Goal: Information Seeking & Learning: Learn about a topic

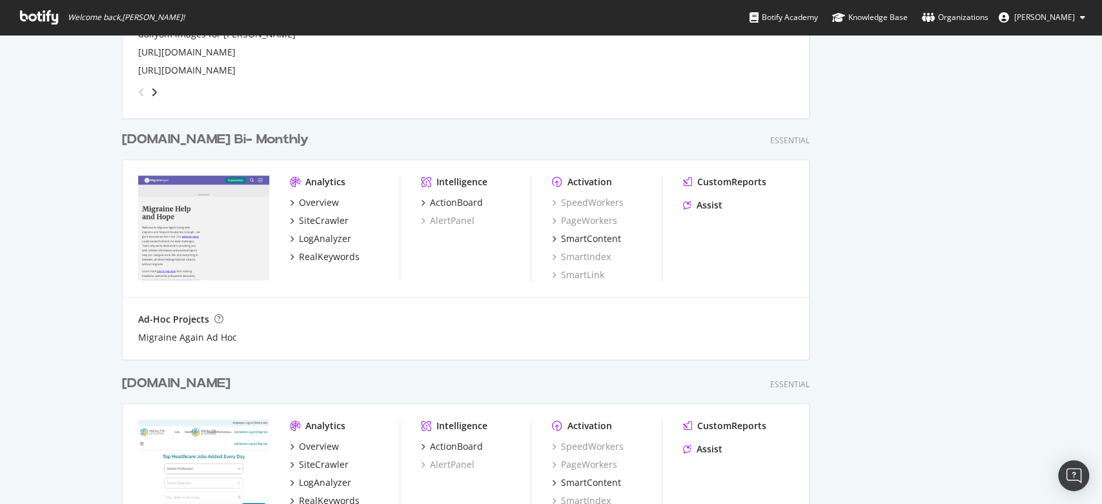
scroll to position [645, 0]
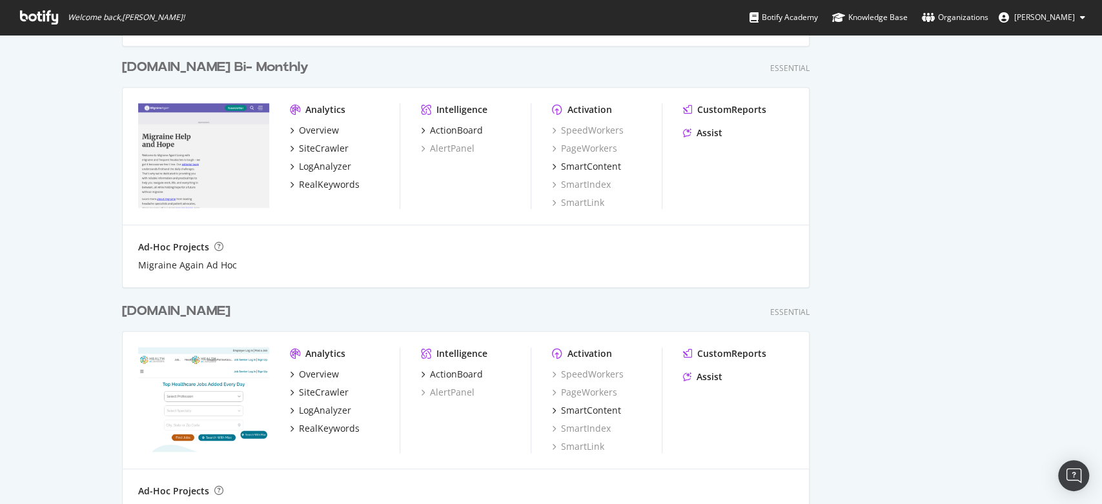
click at [220, 311] on div "healthecareers.com" at bounding box center [176, 311] width 108 height 19
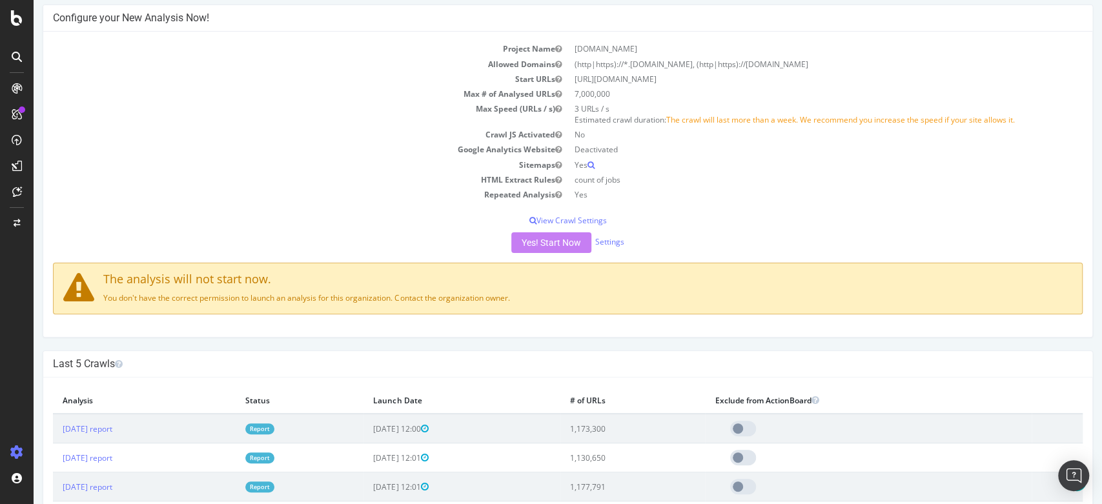
scroll to position [287, 0]
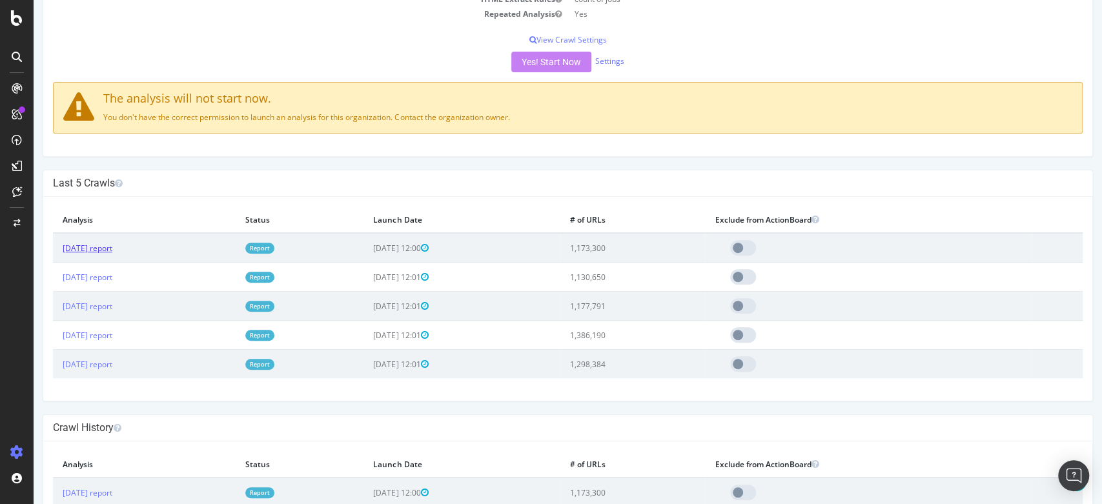
click at [112, 248] on link "2025 Sep. 21st report" at bounding box center [88, 248] width 50 height 11
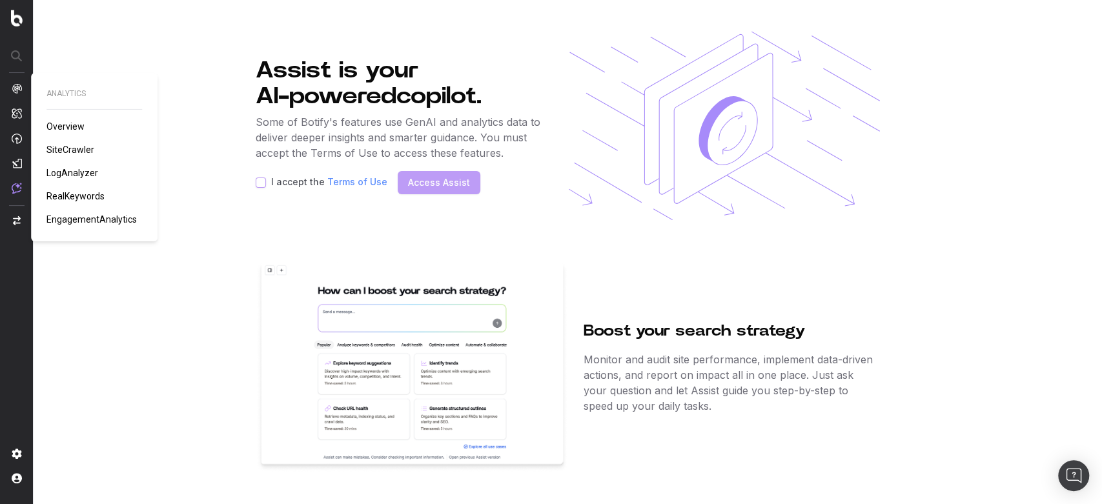
click at [72, 128] on span "Overview" at bounding box center [65, 126] width 38 height 10
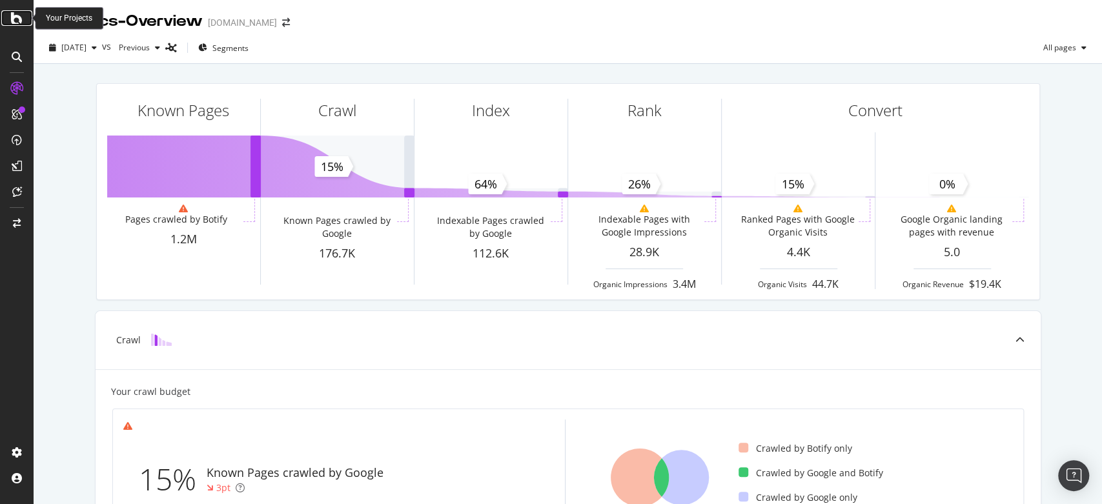
click at [21, 18] on icon at bounding box center [17, 17] width 12 height 15
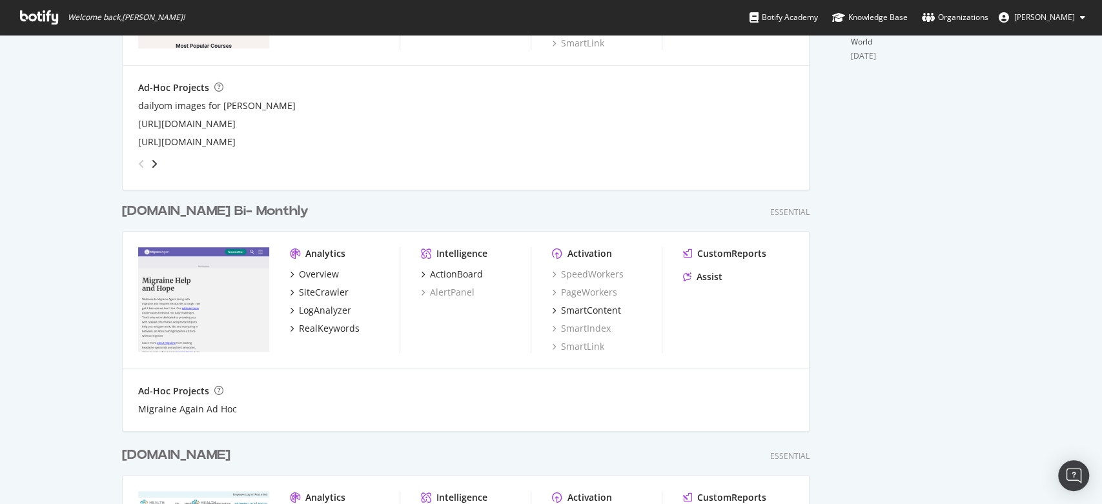
scroll to position [717, 0]
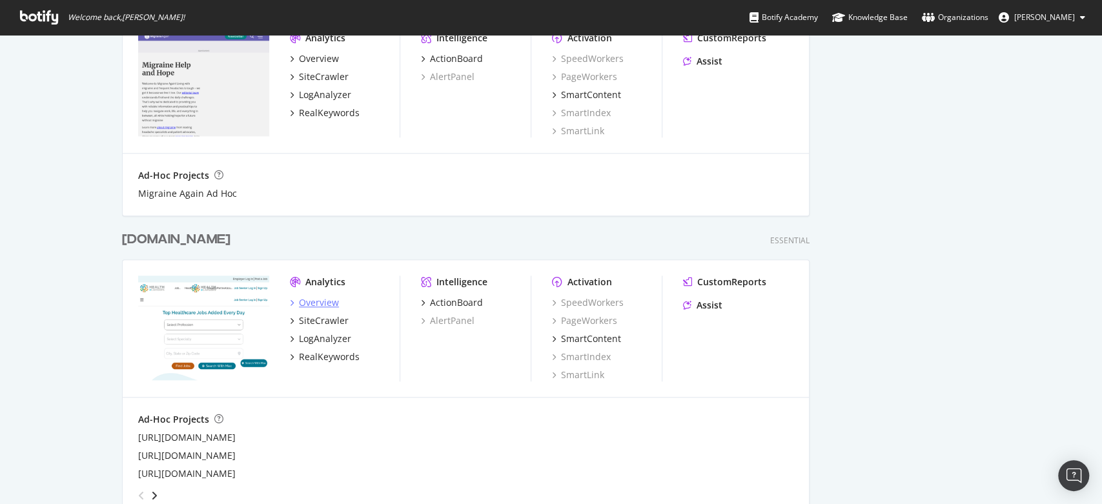
click at [321, 303] on div "Overview" at bounding box center [319, 302] width 40 height 13
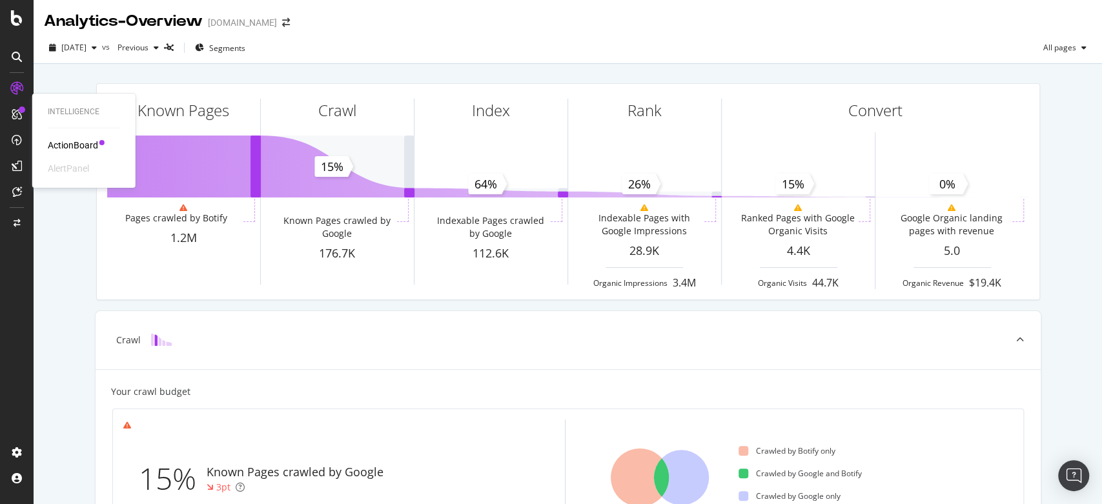
click at [75, 146] on div "ActionBoard" at bounding box center [73, 145] width 50 height 13
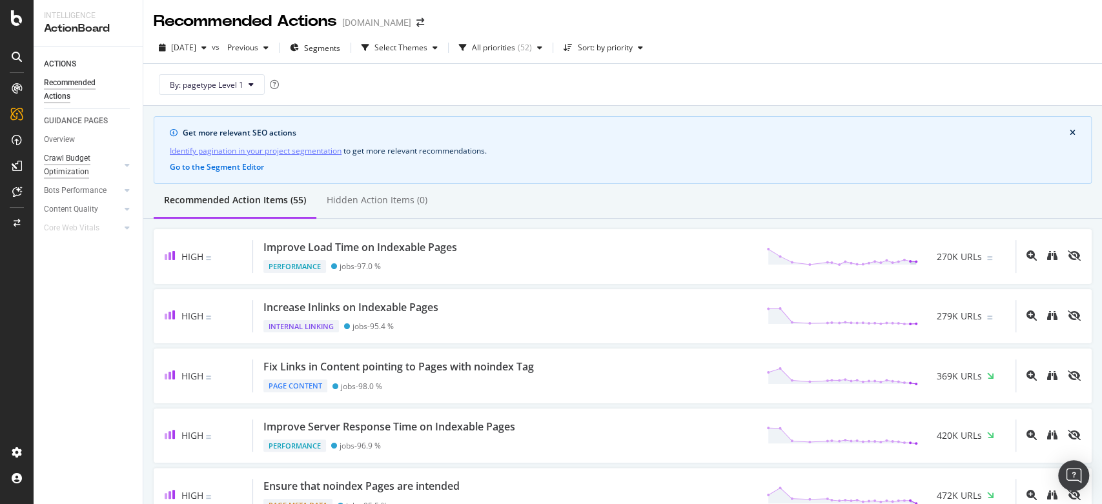
click at [72, 162] on div "Crawl Budget Optimization" at bounding box center [78, 165] width 68 height 27
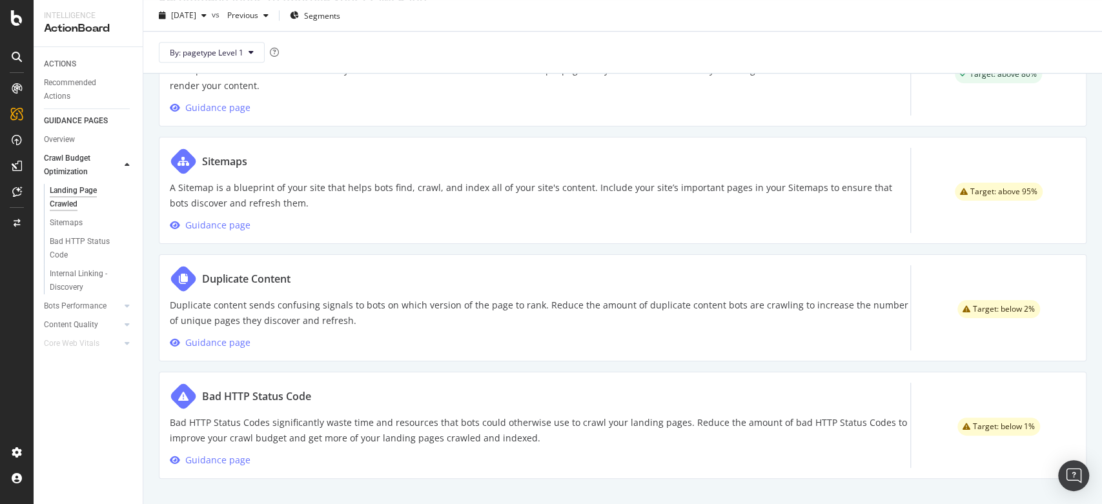
scroll to position [710, 0]
click at [85, 223] on link "Sitemaps" at bounding box center [92, 223] width 84 height 14
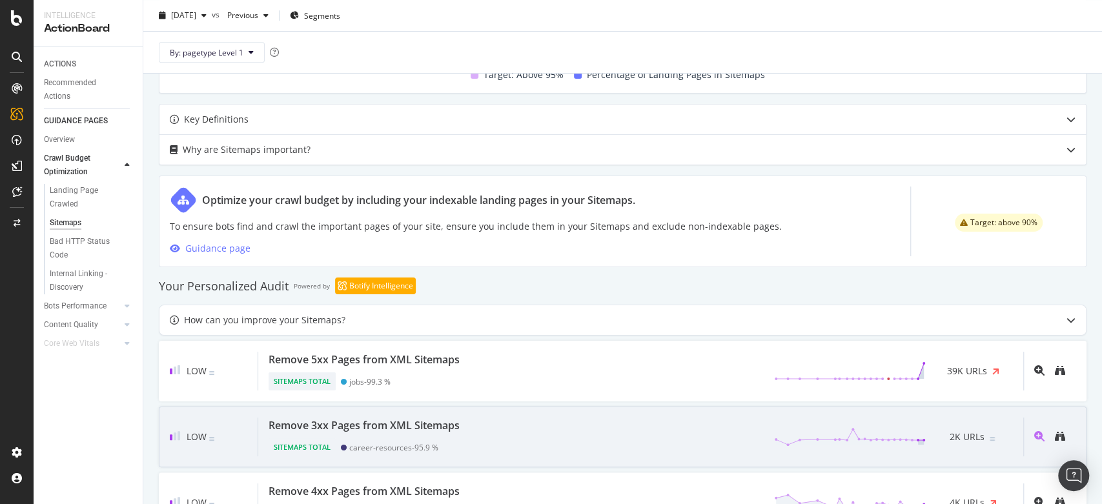
scroll to position [655, 0]
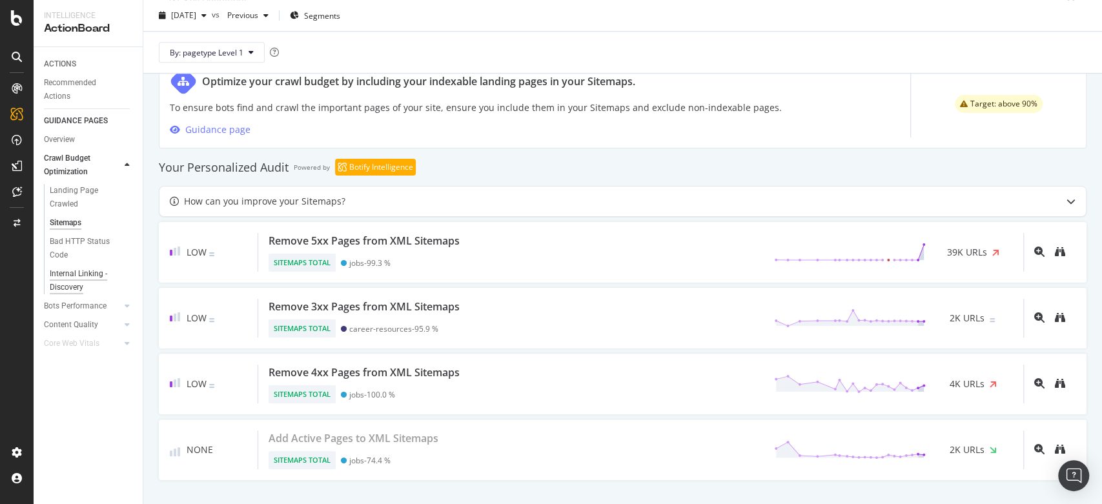
click at [71, 274] on div "Internal Linking - Discovery" at bounding box center [87, 280] width 74 height 27
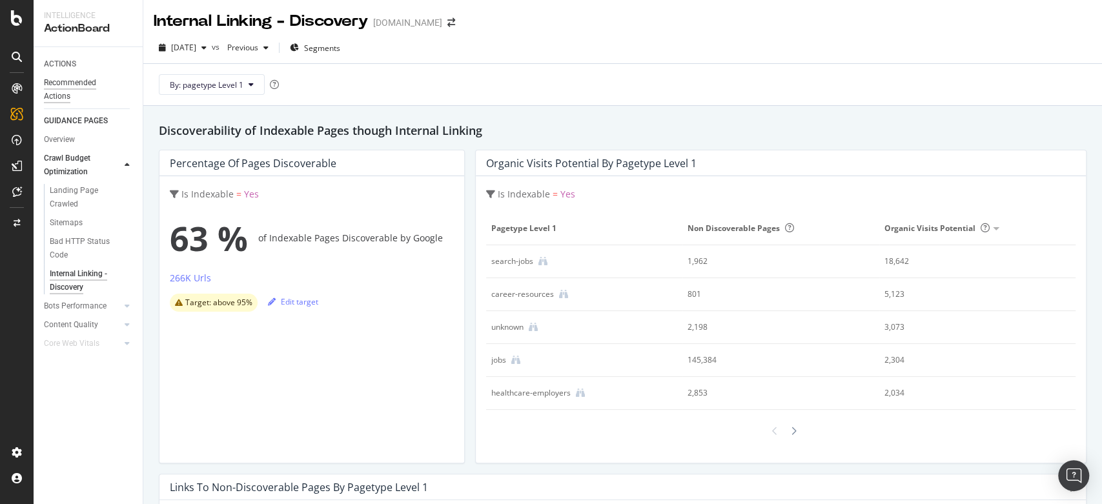
click at [62, 79] on div "Recommended Actions" at bounding box center [82, 89] width 77 height 27
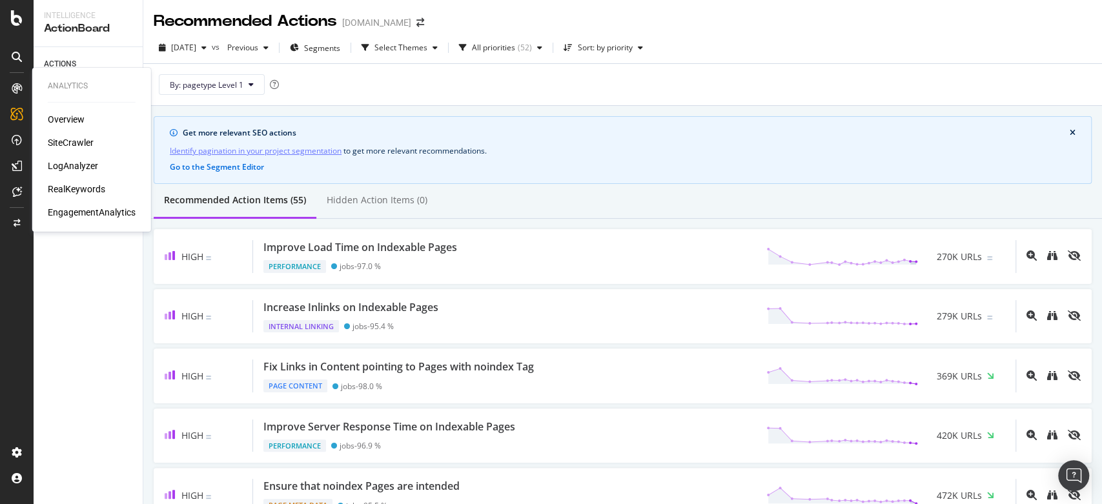
click at [86, 212] on div "EngagementAnalytics" at bounding box center [92, 212] width 88 height 13
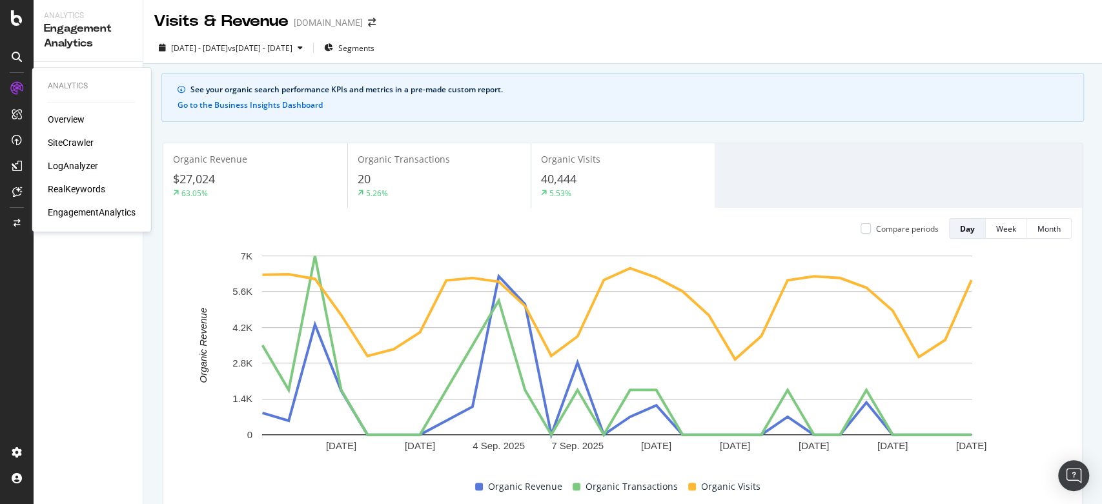
click at [79, 165] on div "LogAnalyzer" at bounding box center [73, 165] width 50 height 13
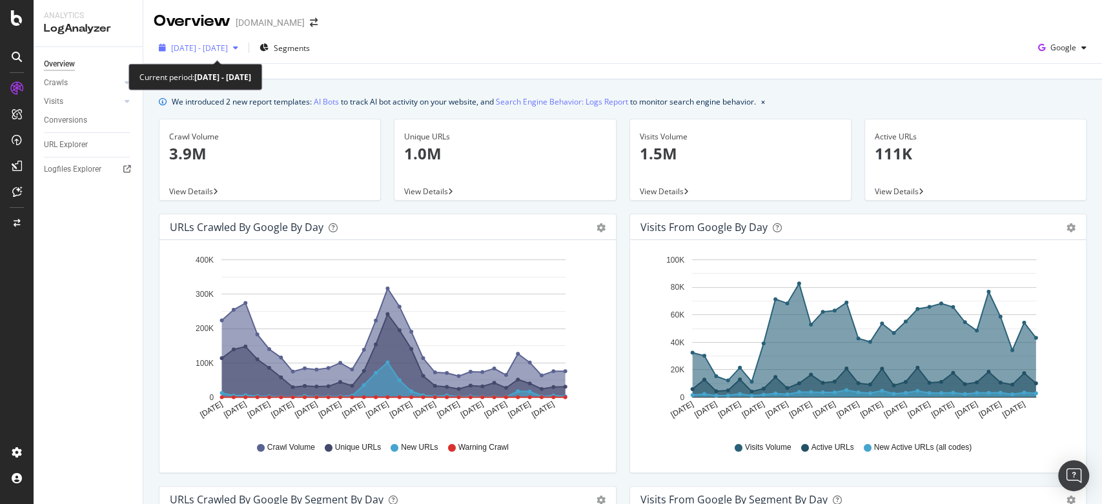
click at [243, 43] on div "2025 Aug. 27th - Sep. 25th" at bounding box center [199, 47] width 90 height 19
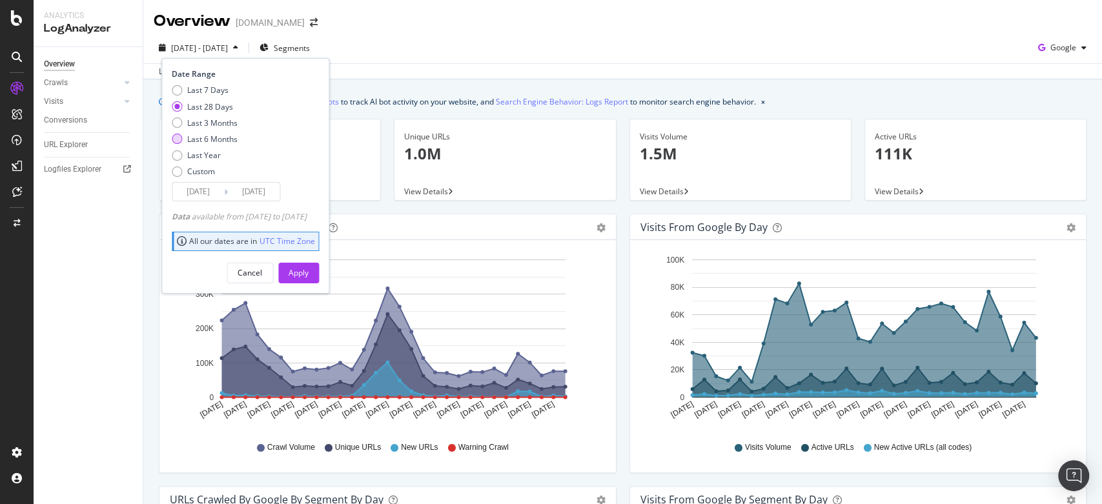
click at [221, 138] on div "Last 6 Months" at bounding box center [212, 139] width 50 height 11
type input "[DATE]"
click at [308, 274] on div "Apply" at bounding box center [298, 272] width 20 height 11
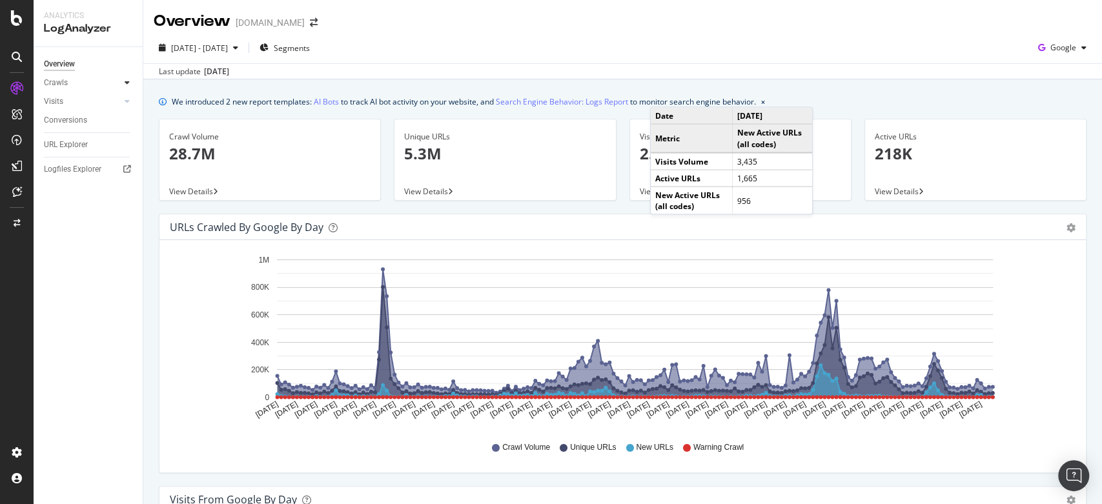
click at [127, 83] on icon at bounding box center [127, 83] width 5 height 8
click at [310, 50] on span "Segments" at bounding box center [292, 48] width 36 height 11
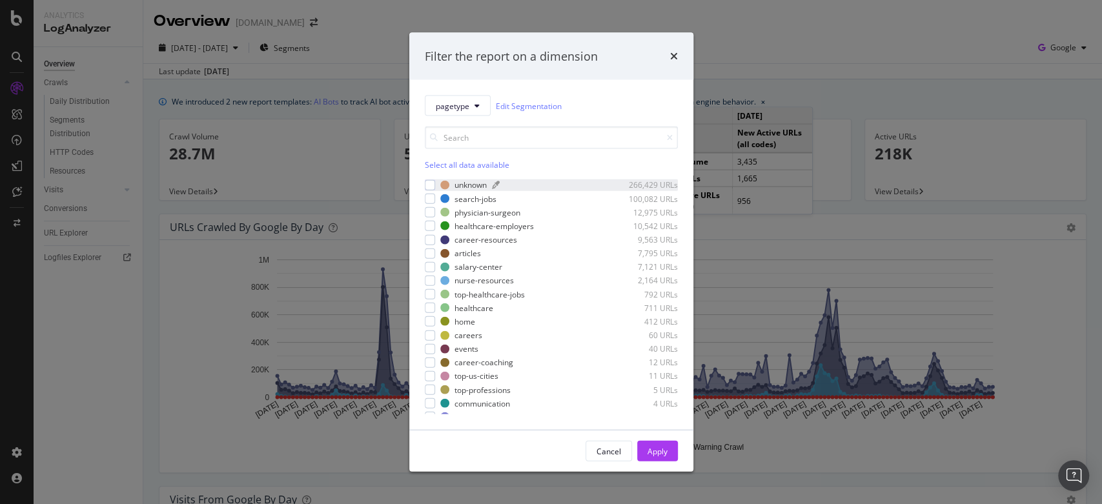
scroll to position [21, 0]
click at [671, 55] on icon "times" at bounding box center [674, 56] width 8 height 10
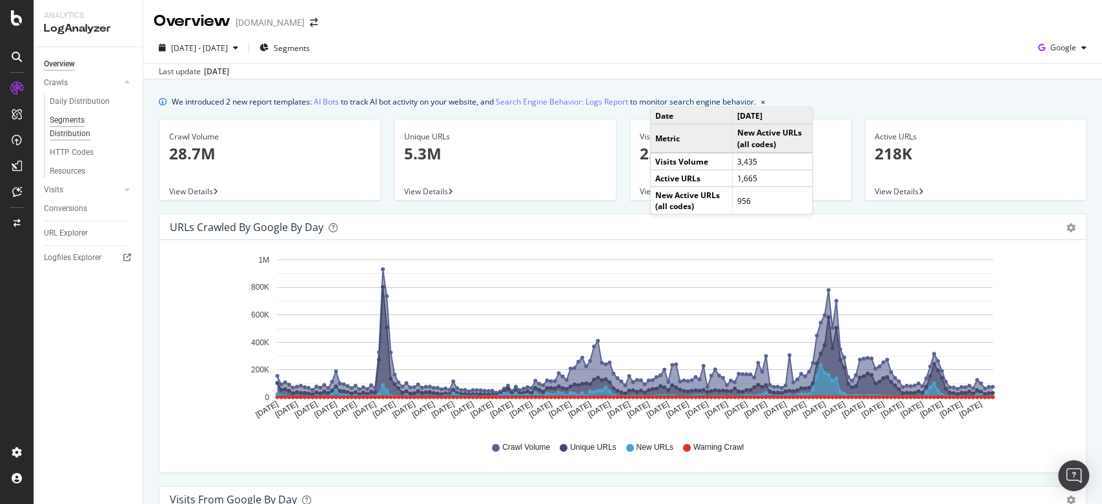
click at [77, 117] on div "Segments Distribution" at bounding box center [86, 127] width 72 height 27
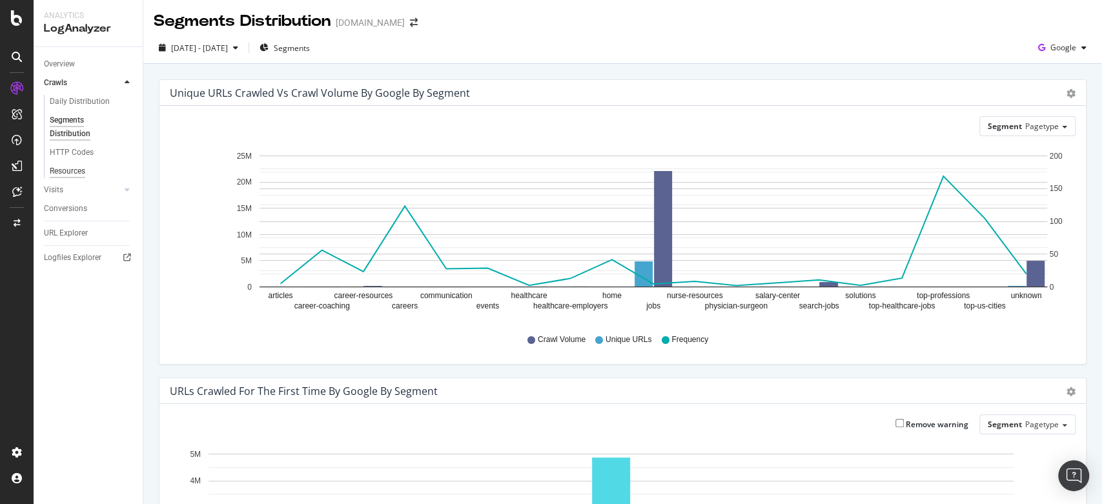
drag, startPoint x: 62, startPoint y: 165, endPoint x: 72, endPoint y: 170, distance: 10.7
click at [62, 166] on div "Resources" at bounding box center [67, 172] width 35 height 14
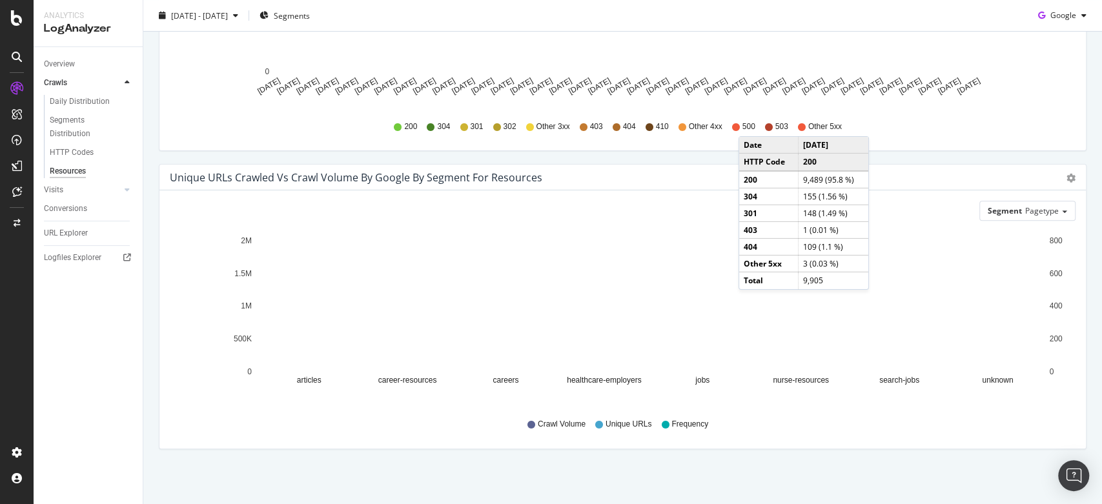
scroll to position [285, 0]
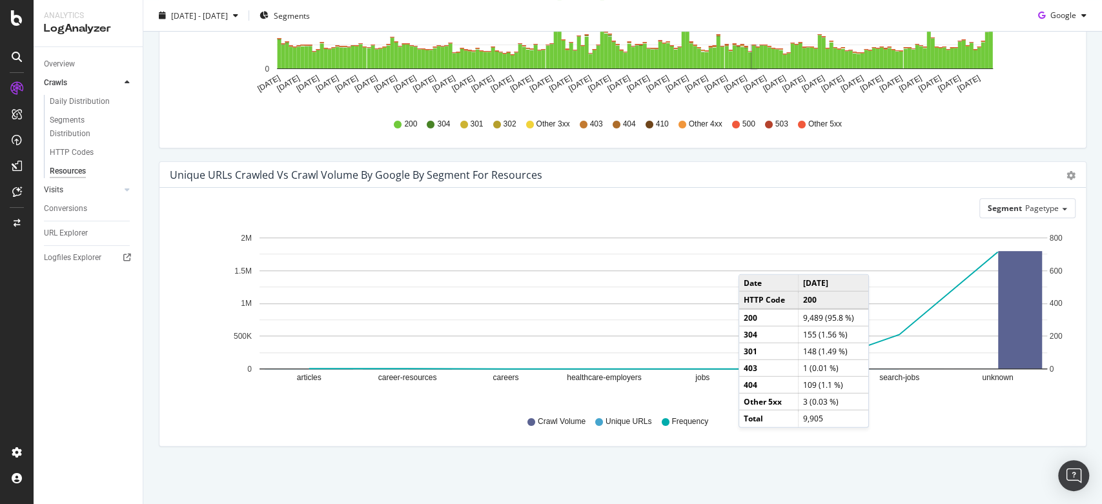
click at [112, 191] on div at bounding box center [114, 189] width 13 height 13
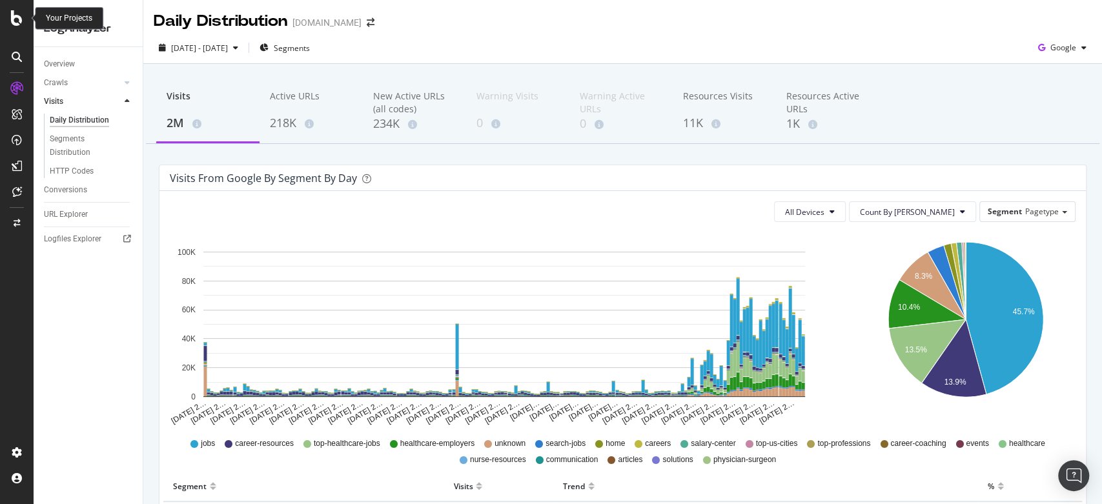
click at [18, 22] on icon at bounding box center [17, 17] width 12 height 15
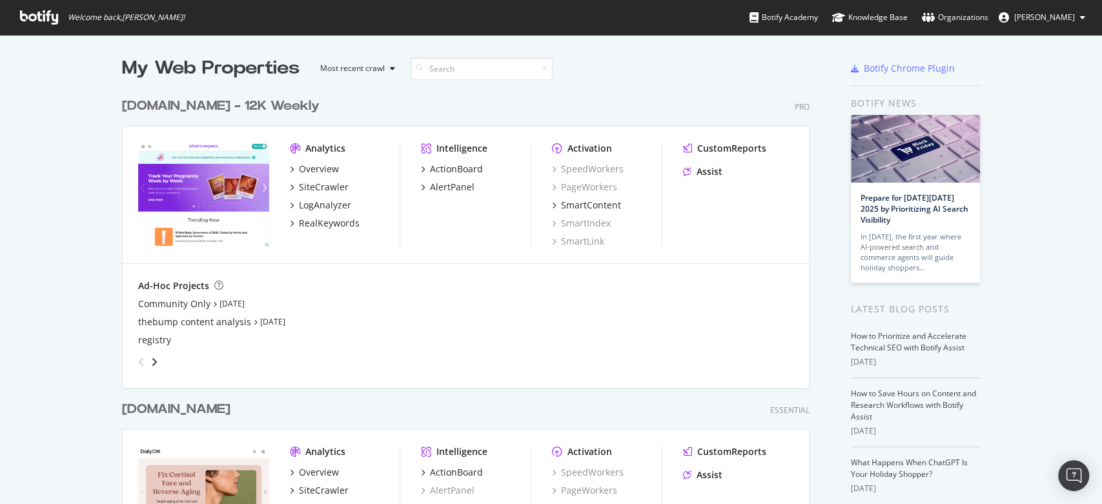
click at [241, 105] on div "whattoexpect.com - 12K Weekly" at bounding box center [220, 106] width 197 height 19
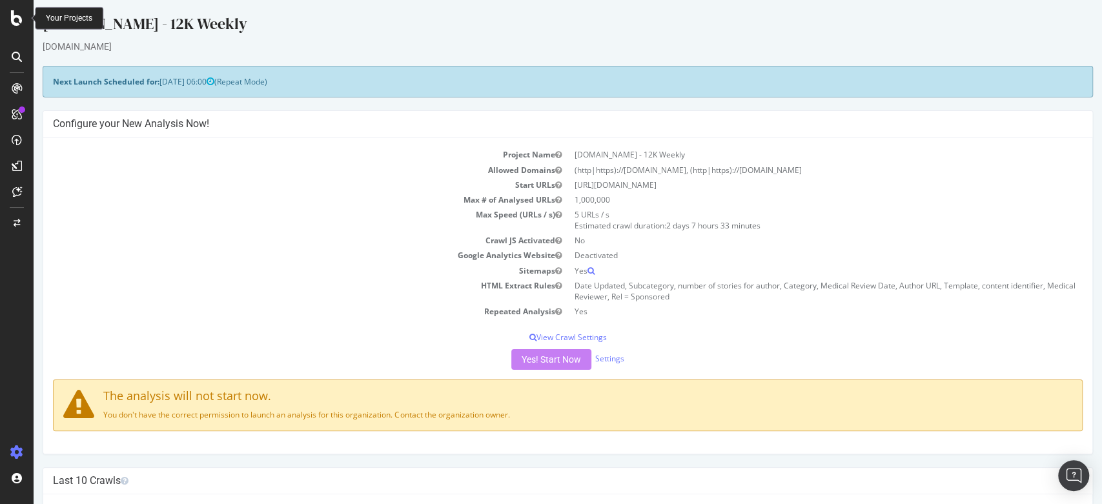
click at [23, 15] on div at bounding box center [16, 17] width 31 height 15
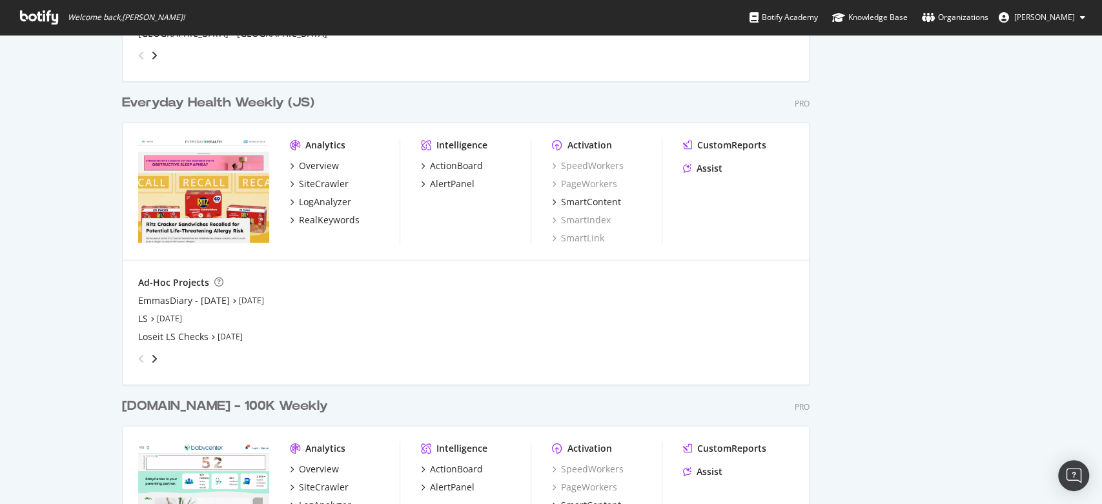
scroll to position [2222, 0]
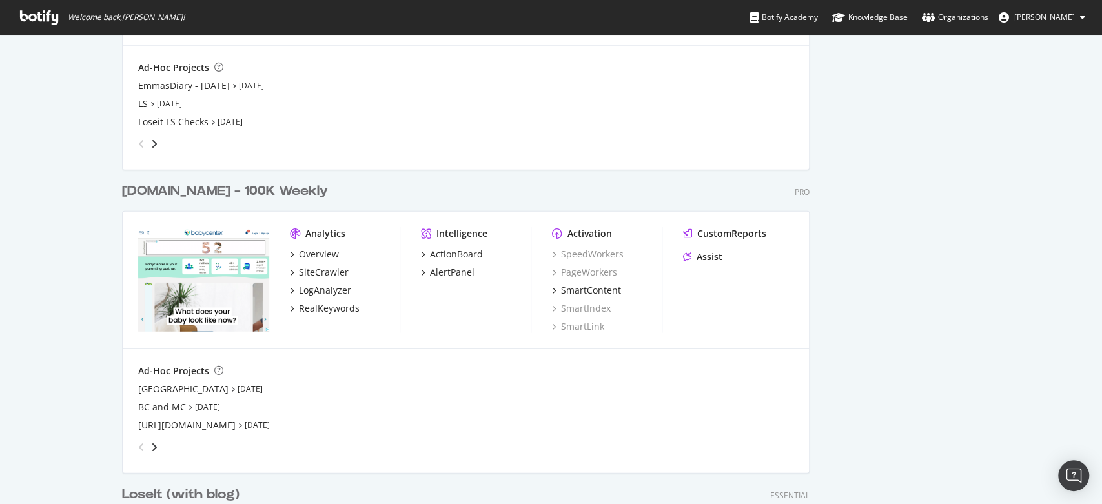
click at [281, 186] on div "babycenter.com - 100K Weekly" at bounding box center [225, 191] width 206 height 19
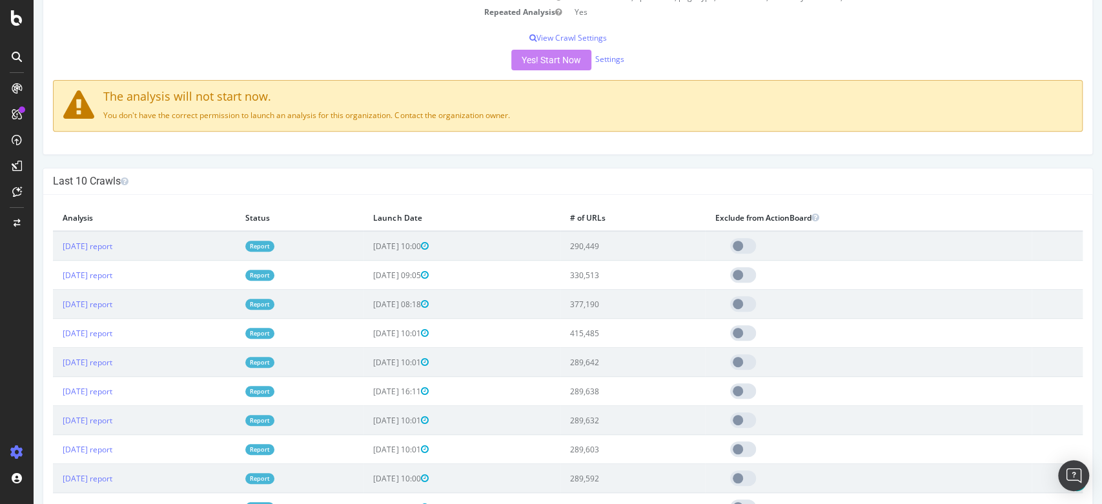
scroll to position [358, 0]
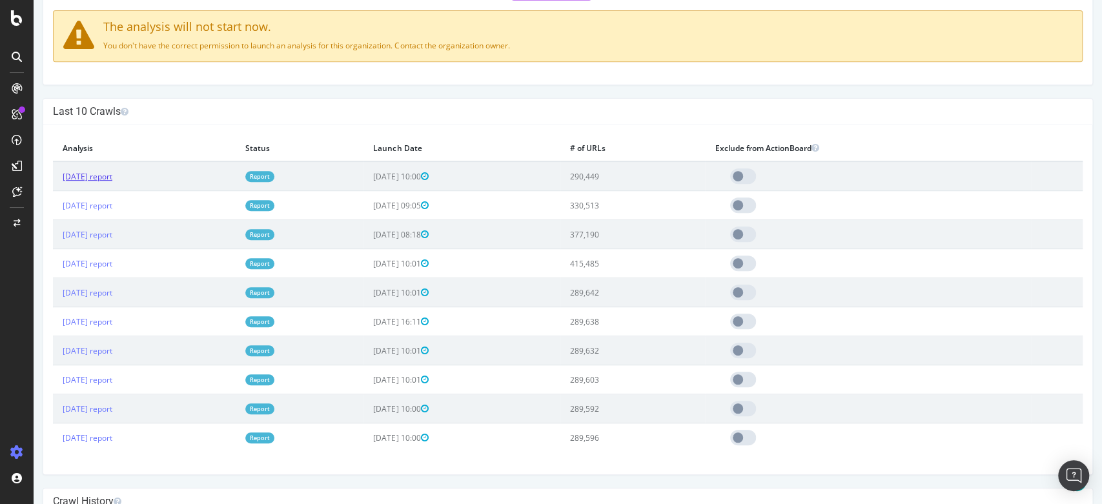
click at [112, 172] on link "2025 Sep. 20th report" at bounding box center [88, 176] width 50 height 11
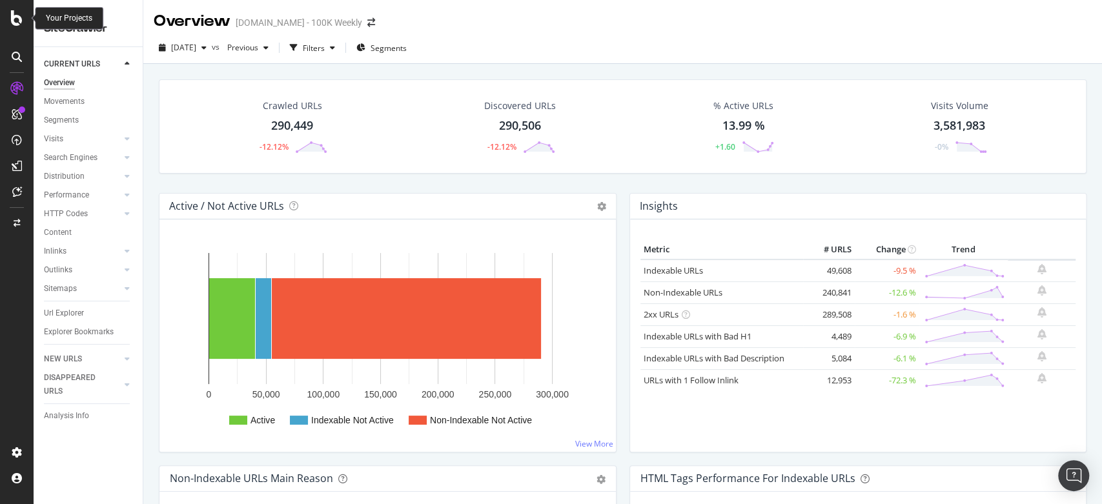
click at [20, 18] on icon at bounding box center [17, 17] width 12 height 15
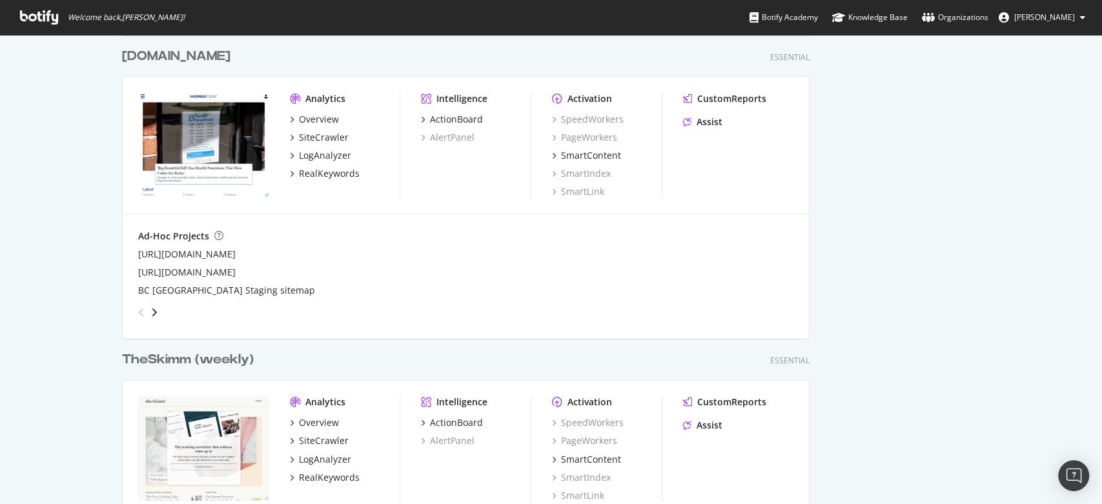
scroll to position [1147, 0]
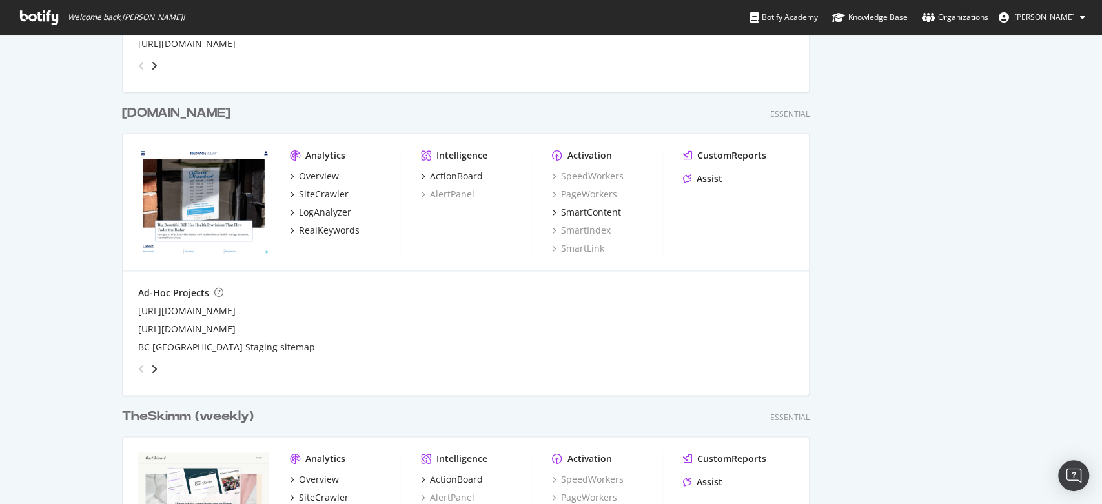
click at [214, 113] on div "[DOMAIN_NAME]" at bounding box center [176, 113] width 108 height 19
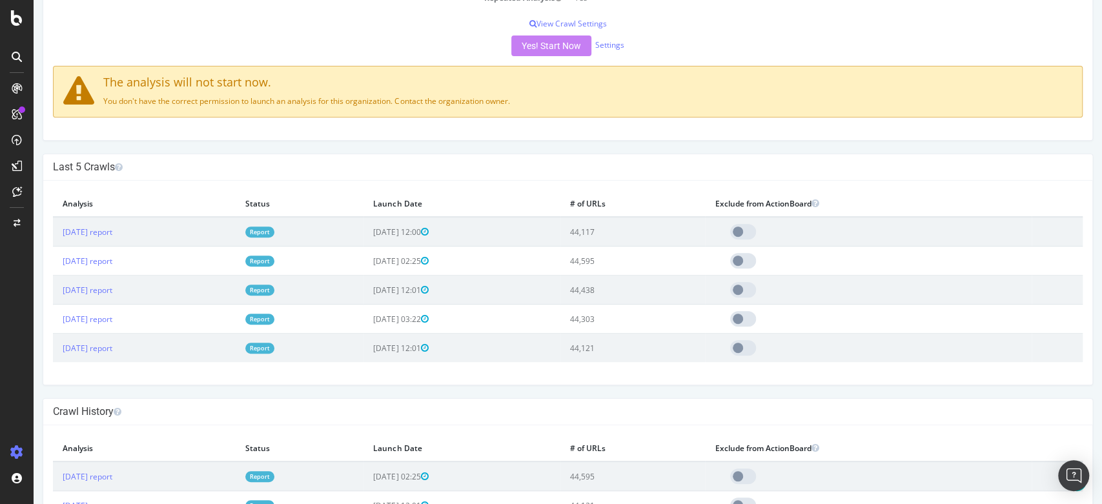
scroll to position [358, 0]
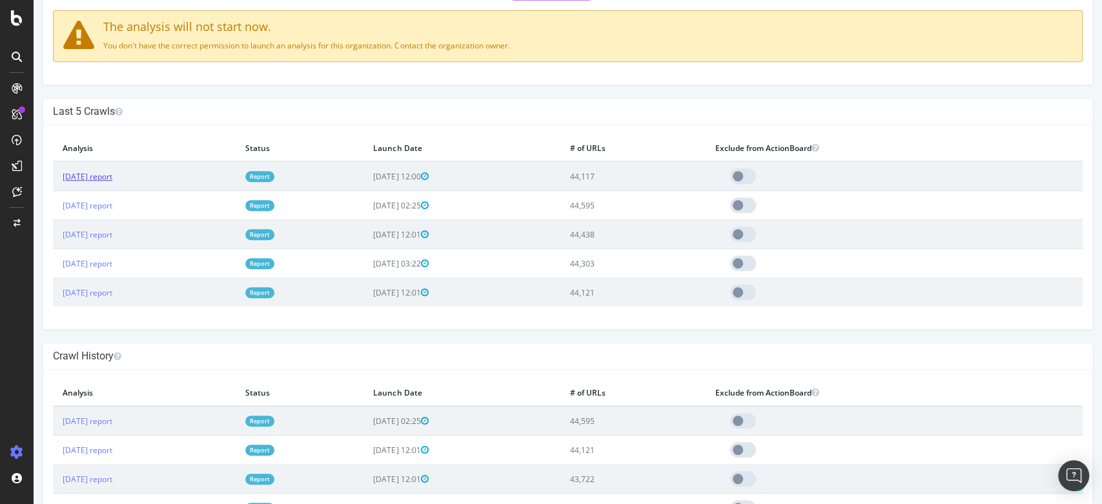
click at [112, 178] on link "2025 Sep. 21st report" at bounding box center [88, 176] width 50 height 11
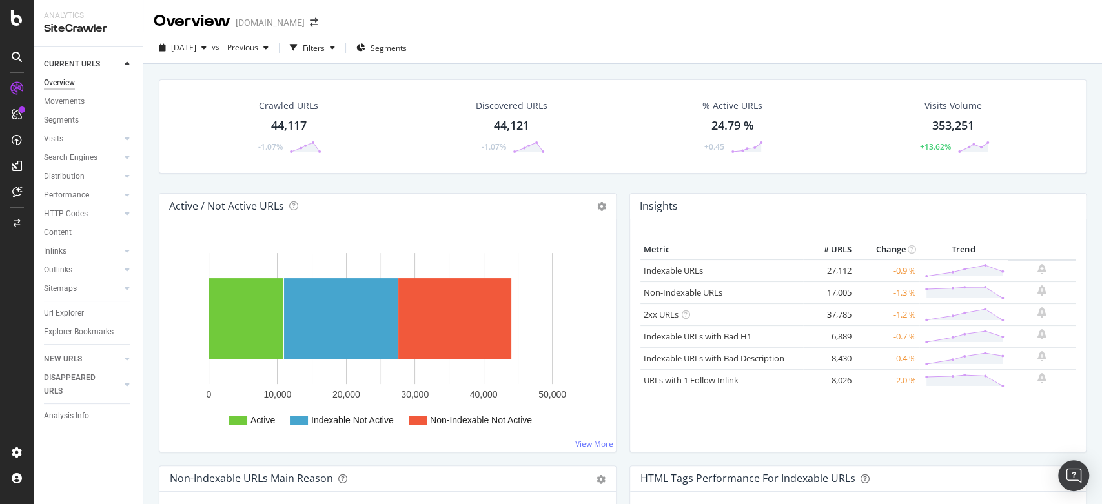
click at [798, 43] on div "2025 Sep. 21st vs Previous Filters Segments" at bounding box center [622, 50] width 958 height 26
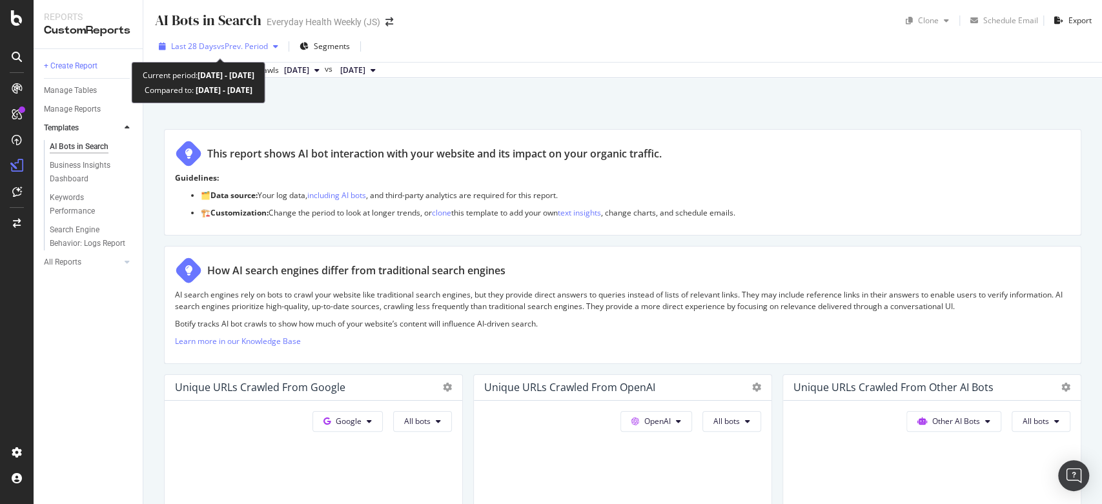
click at [247, 48] on span "vs Prev. Period" at bounding box center [242, 46] width 51 height 11
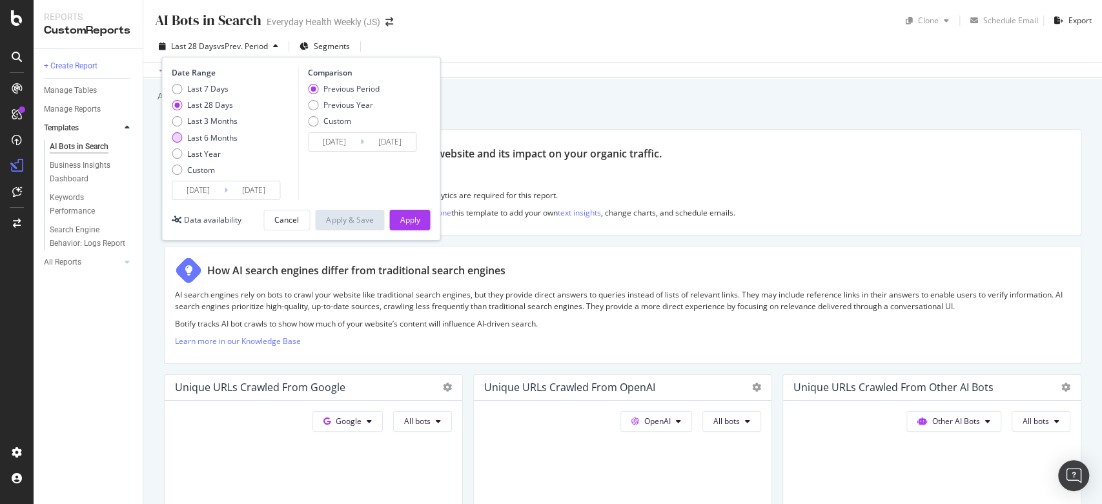
click at [216, 132] on div "Last 6 Months" at bounding box center [212, 137] width 50 height 11
type input "[DATE]"
click at [408, 219] on div "Apply" at bounding box center [409, 219] width 20 height 11
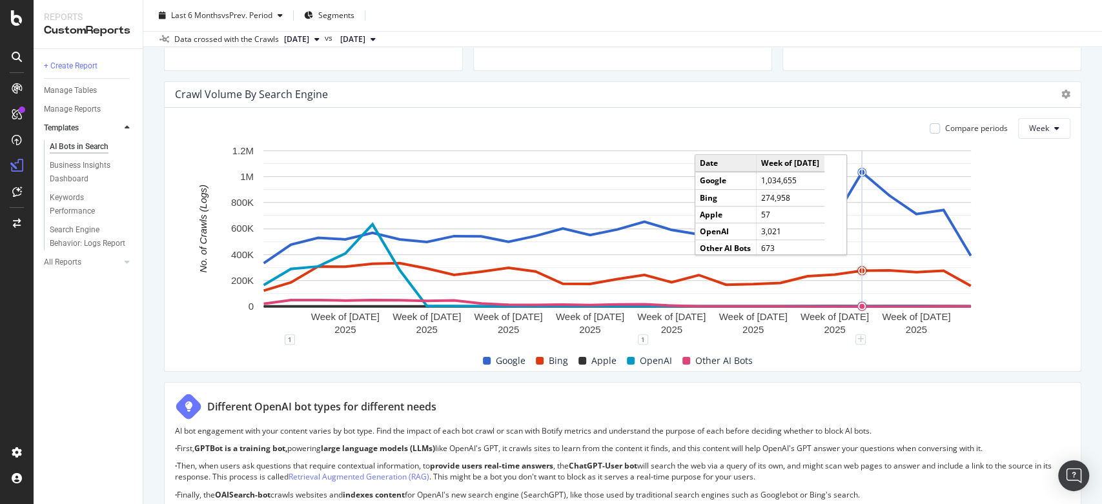
scroll to position [573, 0]
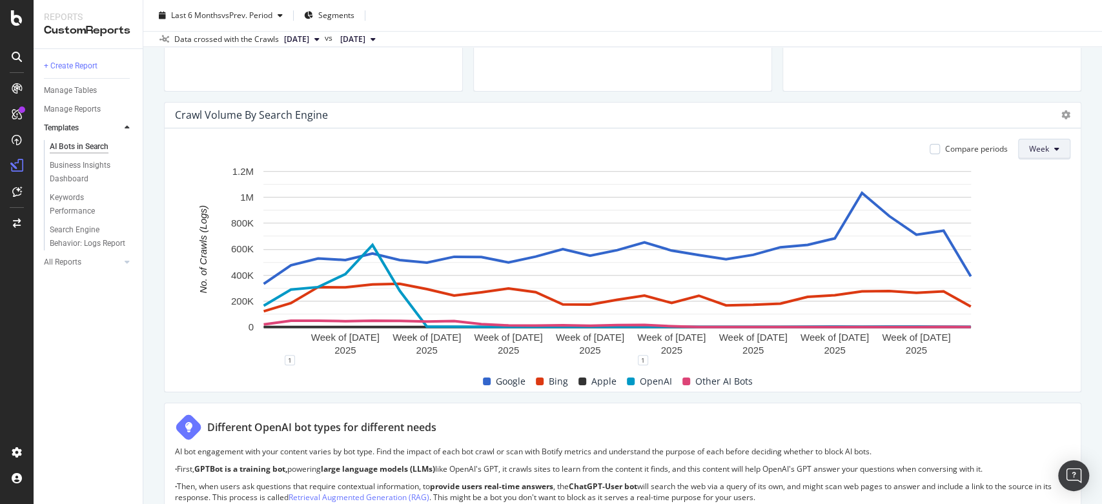
click at [1038, 154] on button "Week" at bounding box center [1044, 149] width 52 height 21
click at [948, 120] on div "Crawl Volume By Search Engine" at bounding box center [611, 114] width 873 height 13
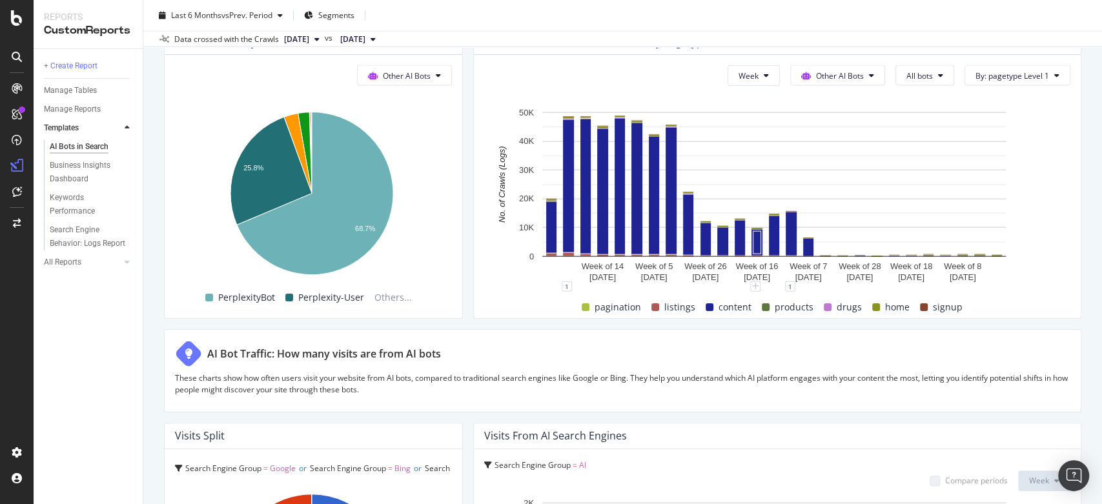
scroll to position [1913, 0]
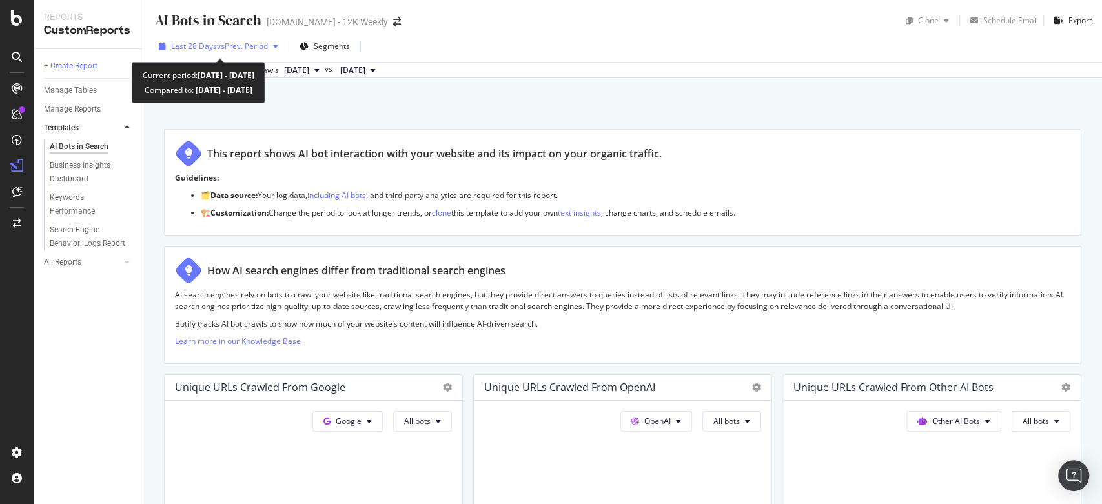
click at [268, 49] on span "vs Prev. Period" at bounding box center [242, 46] width 51 height 11
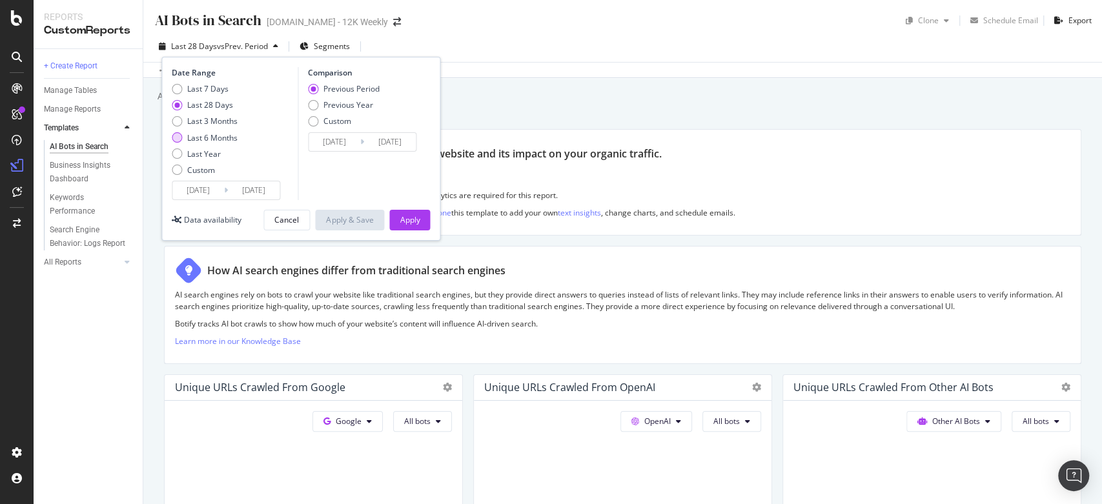
click at [218, 133] on div "Last 6 Months" at bounding box center [212, 137] width 50 height 11
type input "[DATE]"
click at [407, 217] on div "Apply" at bounding box center [409, 219] width 20 height 11
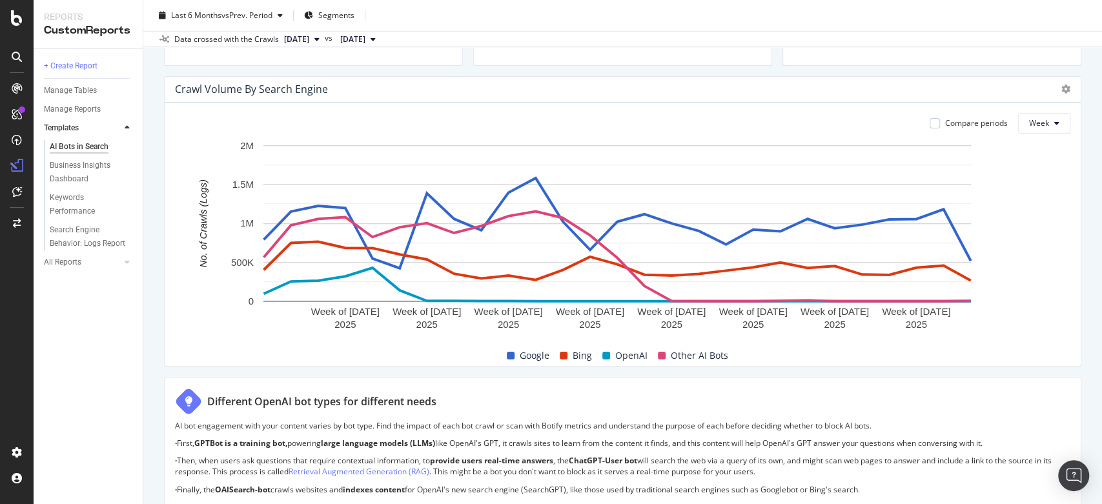
scroll to position [579, 0]
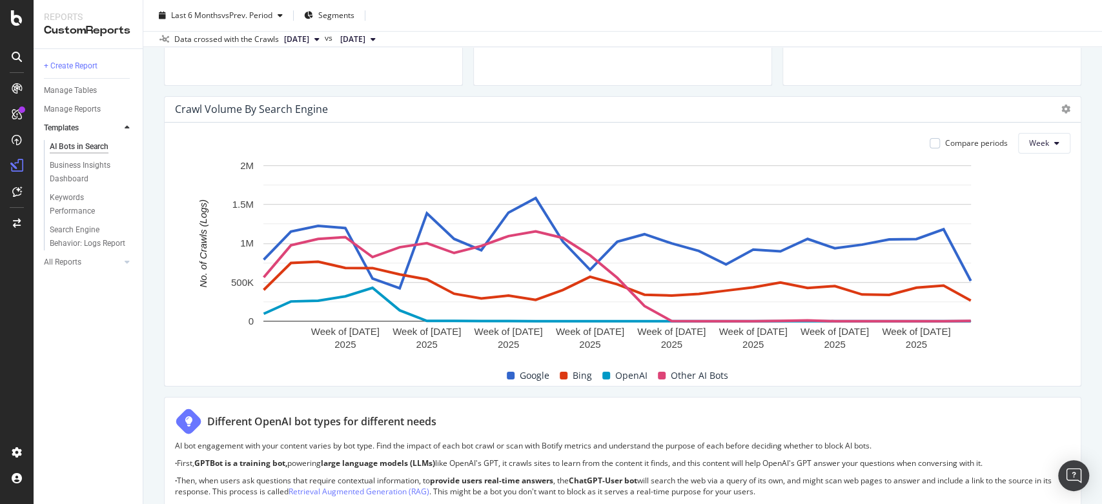
click at [1086, 170] on div "AI Bots in Search AI Bots in Search whattoexpect.com - 12K Weekly Clone Schedul…" at bounding box center [622, 252] width 958 height 504
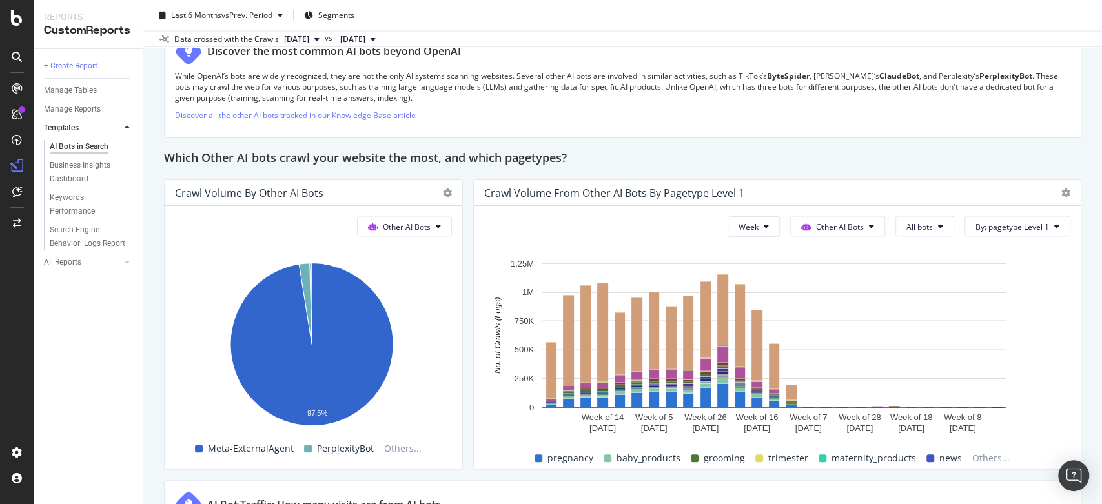
scroll to position [1698, 0]
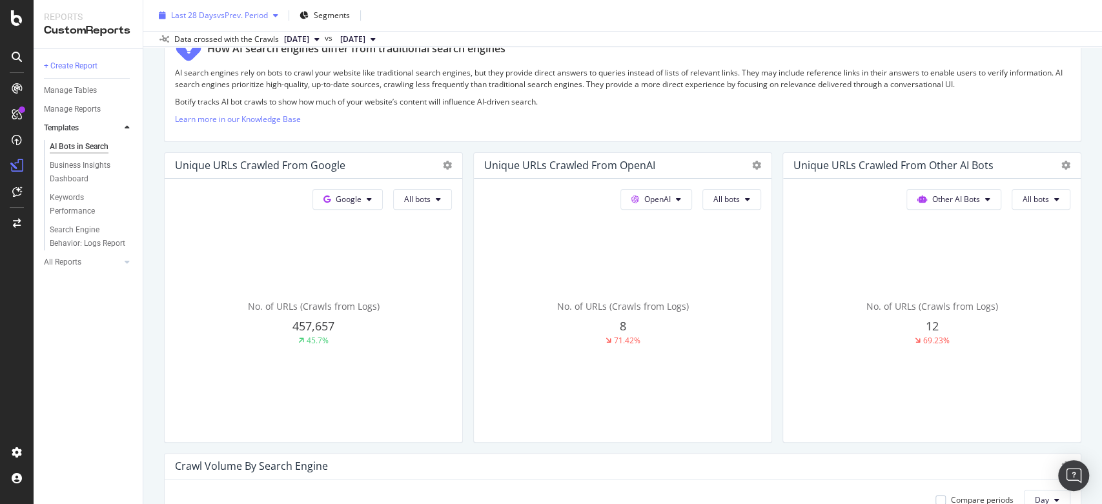
scroll to position [215, 0]
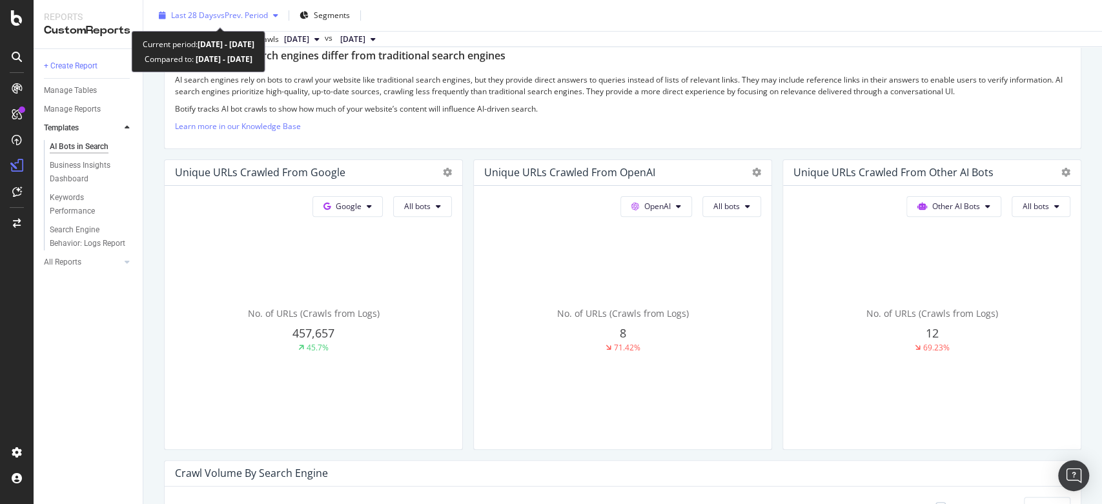
click at [268, 12] on span "vs Prev. Period" at bounding box center [242, 15] width 51 height 11
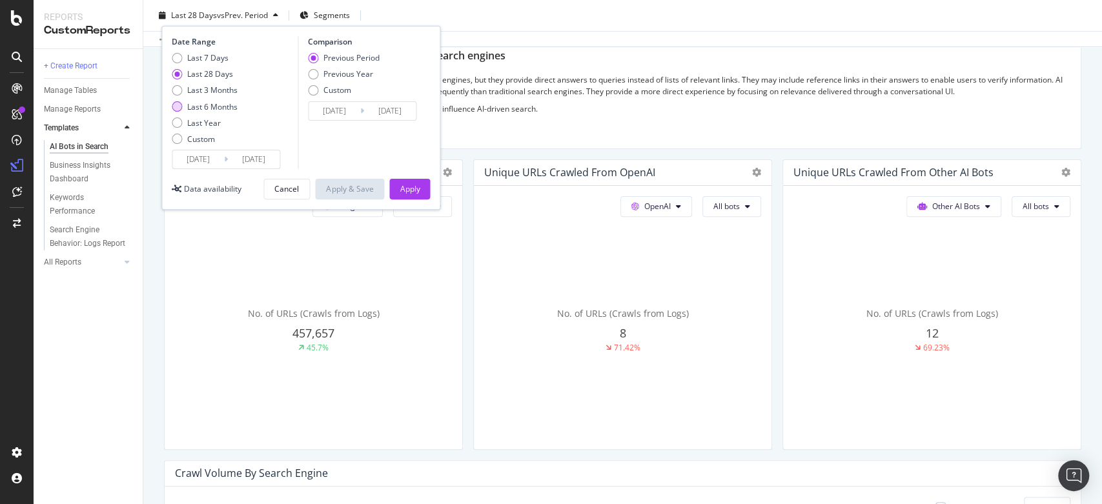
click at [213, 102] on div "Last 6 Months" at bounding box center [212, 106] width 50 height 11
type input "[DATE]"
click at [409, 185] on div "Apply" at bounding box center [409, 188] width 20 height 11
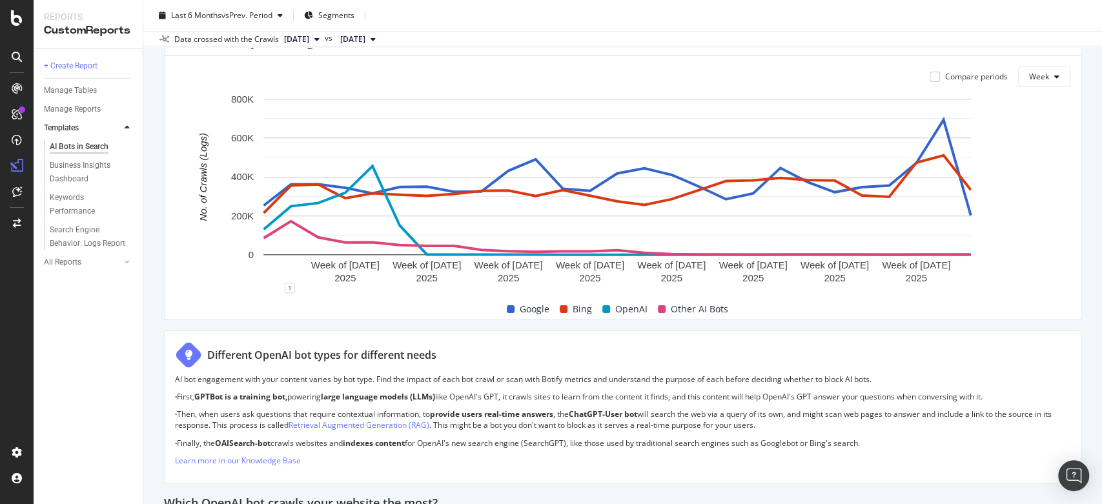
scroll to position [610, 0]
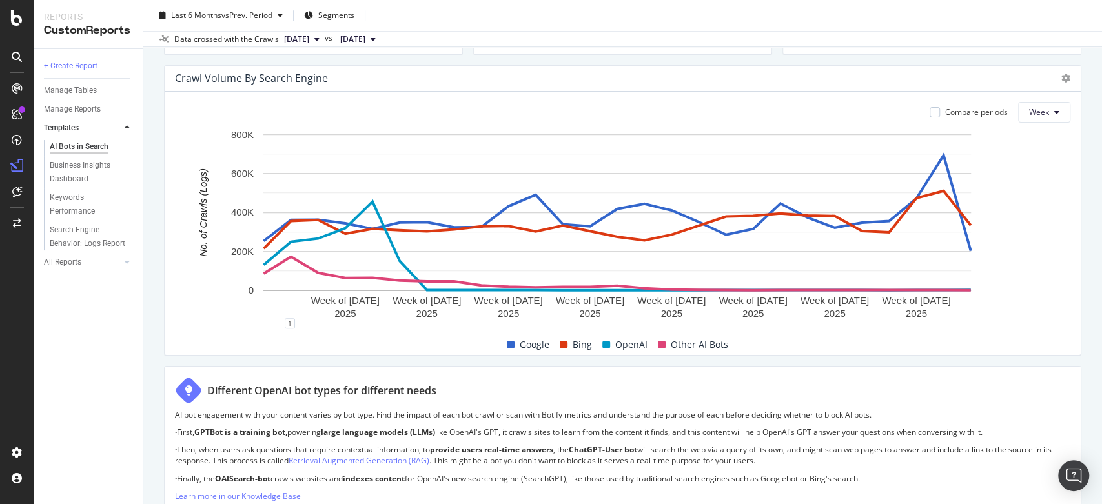
click at [155, 63] on div "AI Bots in Search AI Bots in Search [DOMAIN_NAME] - 100K Weekly Clone Schedule …" at bounding box center [622, 252] width 958 height 504
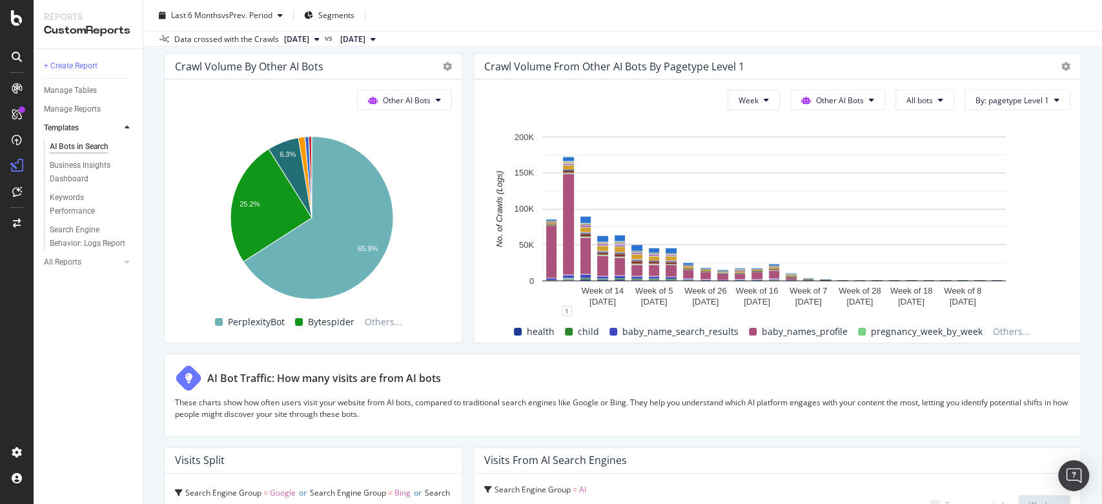
scroll to position [1841, 0]
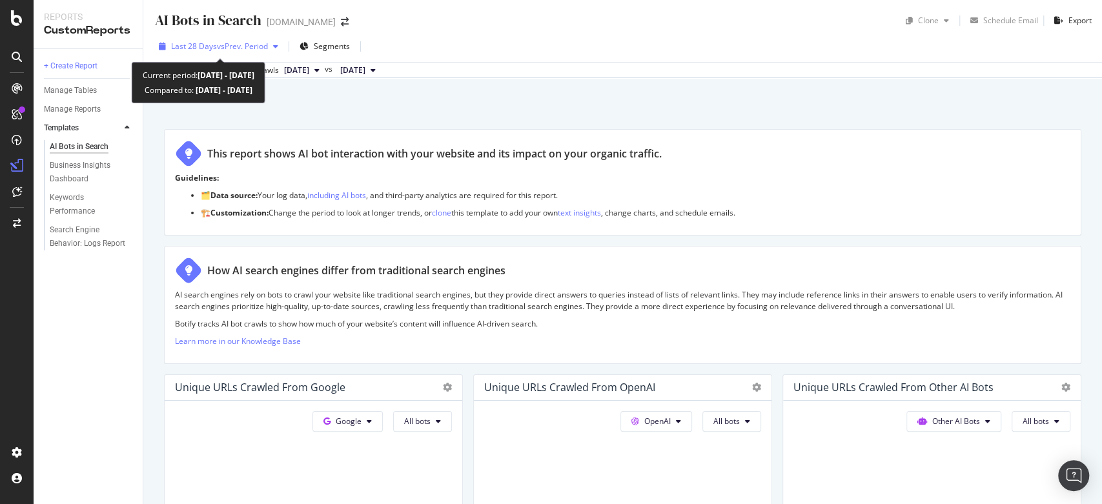
click at [256, 45] on span "vs Prev. Period" at bounding box center [242, 46] width 51 height 11
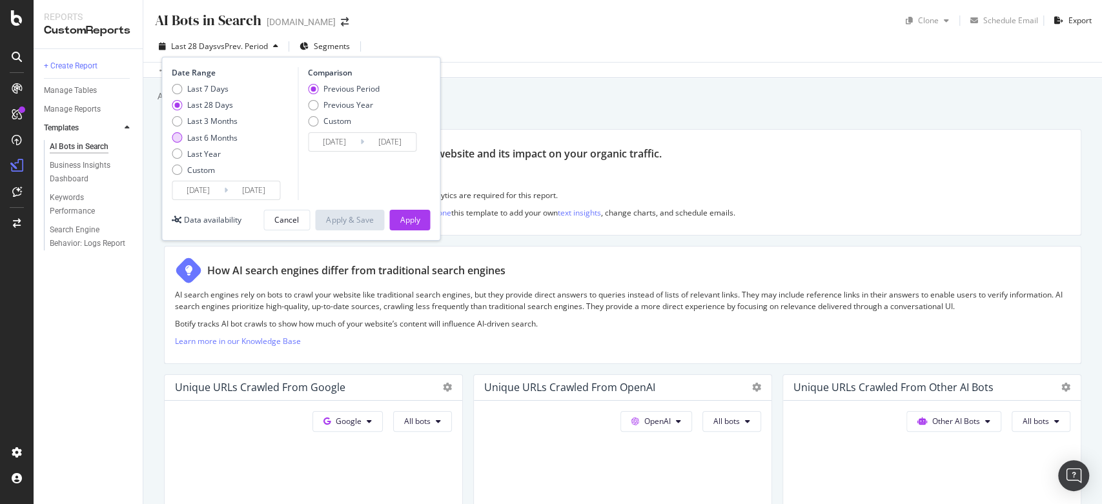
click at [226, 138] on div "Last 6 Months" at bounding box center [212, 137] width 50 height 11
type input "[DATE]"
click at [427, 217] on button "Apply" at bounding box center [409, 220] width 41 height 21
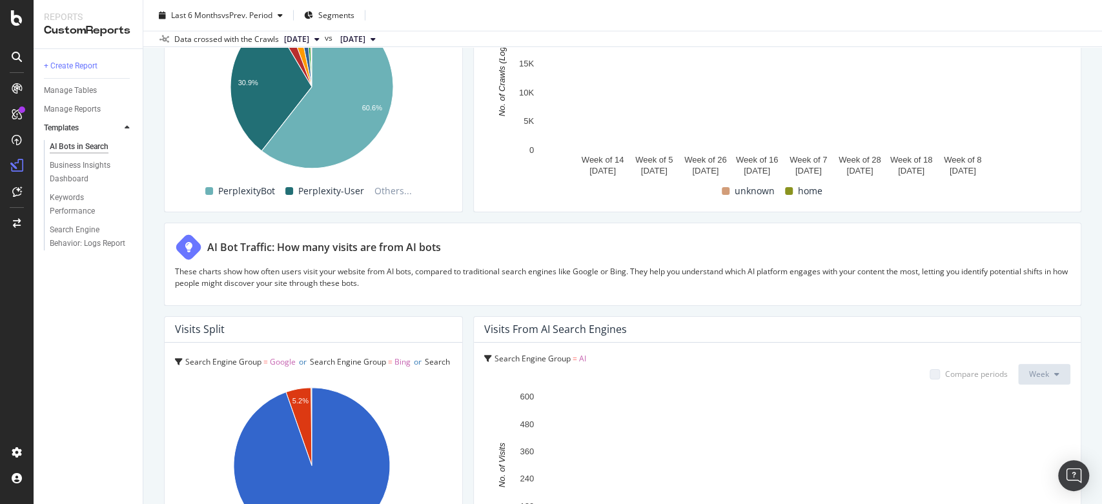
scroll to position [1913, 0]
